Goal: Information Seeking & Learning: Learn about a topic

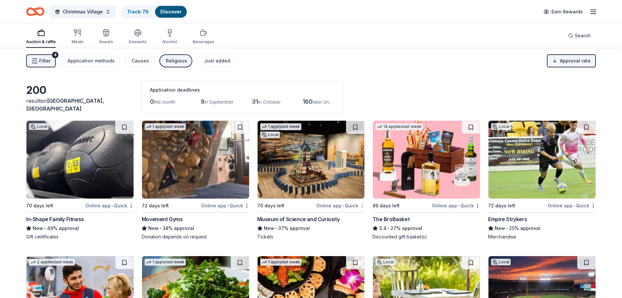
click at [362, 207] on html "Christmas Village Track · 70 Discover Earn Rewards Auction & raffle Meals Snack…" at bounding box center [311, 149] width 622 height 298
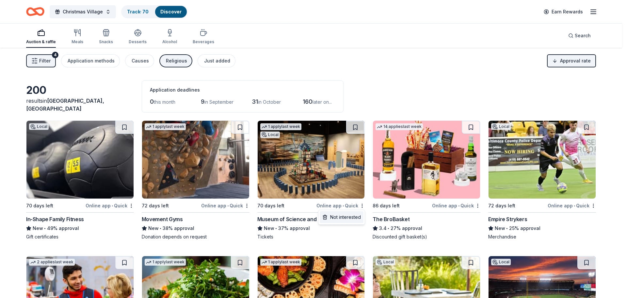
click at [355, 216] on div "Not interested" at bounding box center [342, 217] width 44 height 12
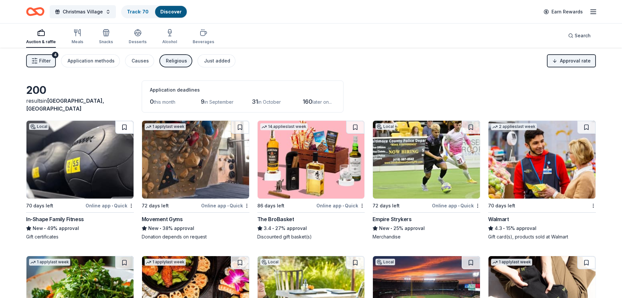
click at [122, 124] on button at bounding box center [124, 127] width 18 height 13
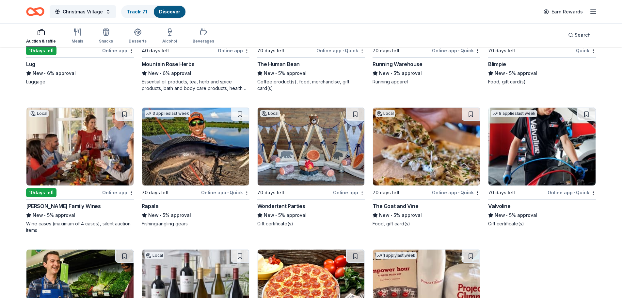
scroll to position [849, 0]
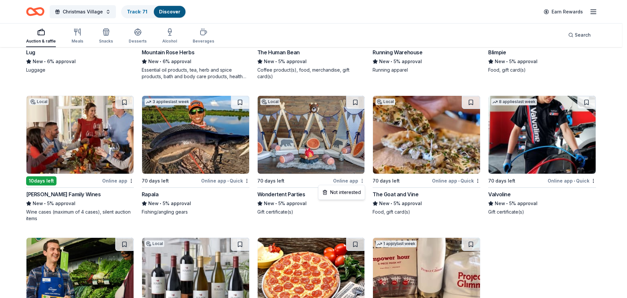
click at [357, 192] on div "Not interested" at bounding box center [342, 192] width 44 height 12
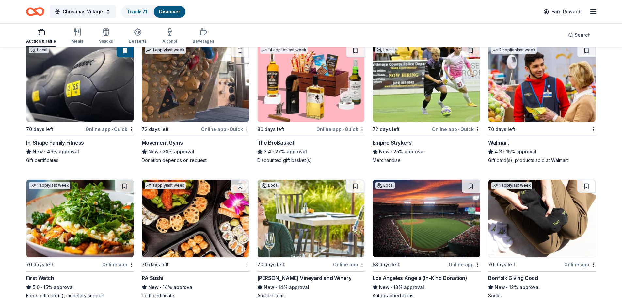
scroll to position [0, 0]
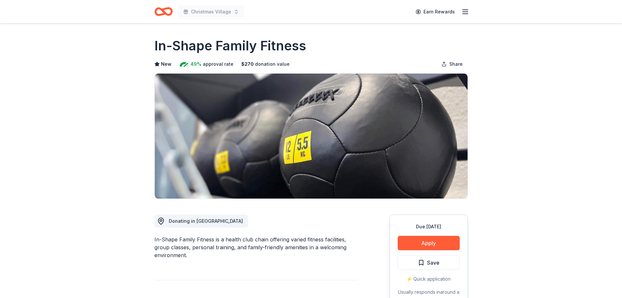
drag, startPoint x: 152, startPoint y: 45, endPoint x: 287, endPoint y: 46, distance: 134.9
drag, startPoint x: 306, startPoint y: 45, endPoint x: 159, endPoint y: 41, distance: 146.8
click at [159, 41] on div "In-Shape Family Fitness" at bounding box center [312, 46] width 314 height 18
drag, startPoint x: 155, startPoint y: 239, endPoint x: 211, endPoint y: 236, distance: 56.9
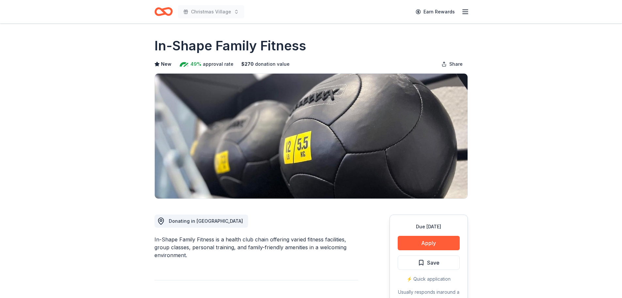
click at [211, 236] on div "In-Shape Family Fitness is a health club chain offering varied fitness faciliti…" at bounding box center [257, 247] width 204 height 24
